Goal: Information Seeking & Learning: Learn about a topic

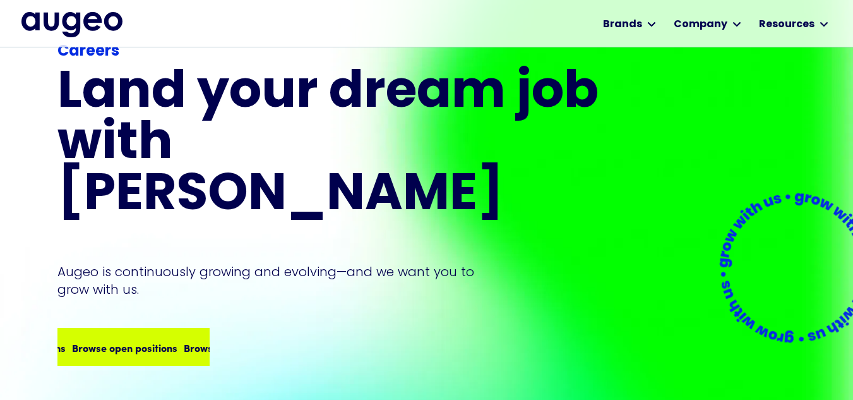
scroll to position [56, 0]
click at [186, 339] on div "Browse open positions" at bounding box center [234, 346] width 105 height 15
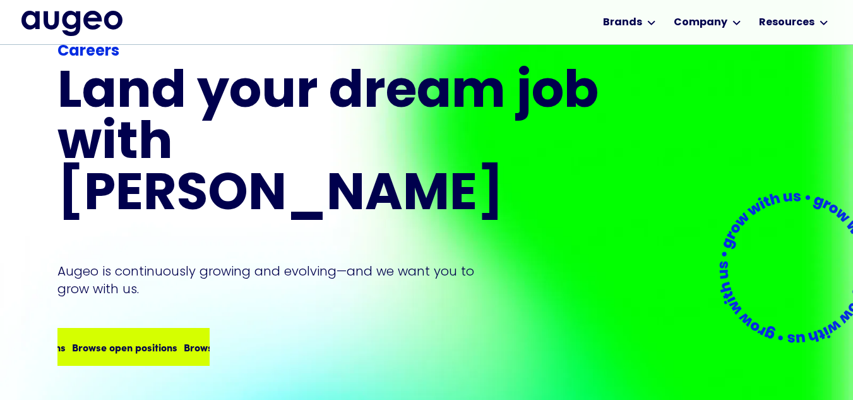
scroll to position [64, 0]
click at [184, 339] on div "Browse open positions" at bounding box center [236, 346] width 105 height 15
